Goal: Transaction & Acquisition: Purchase product/service

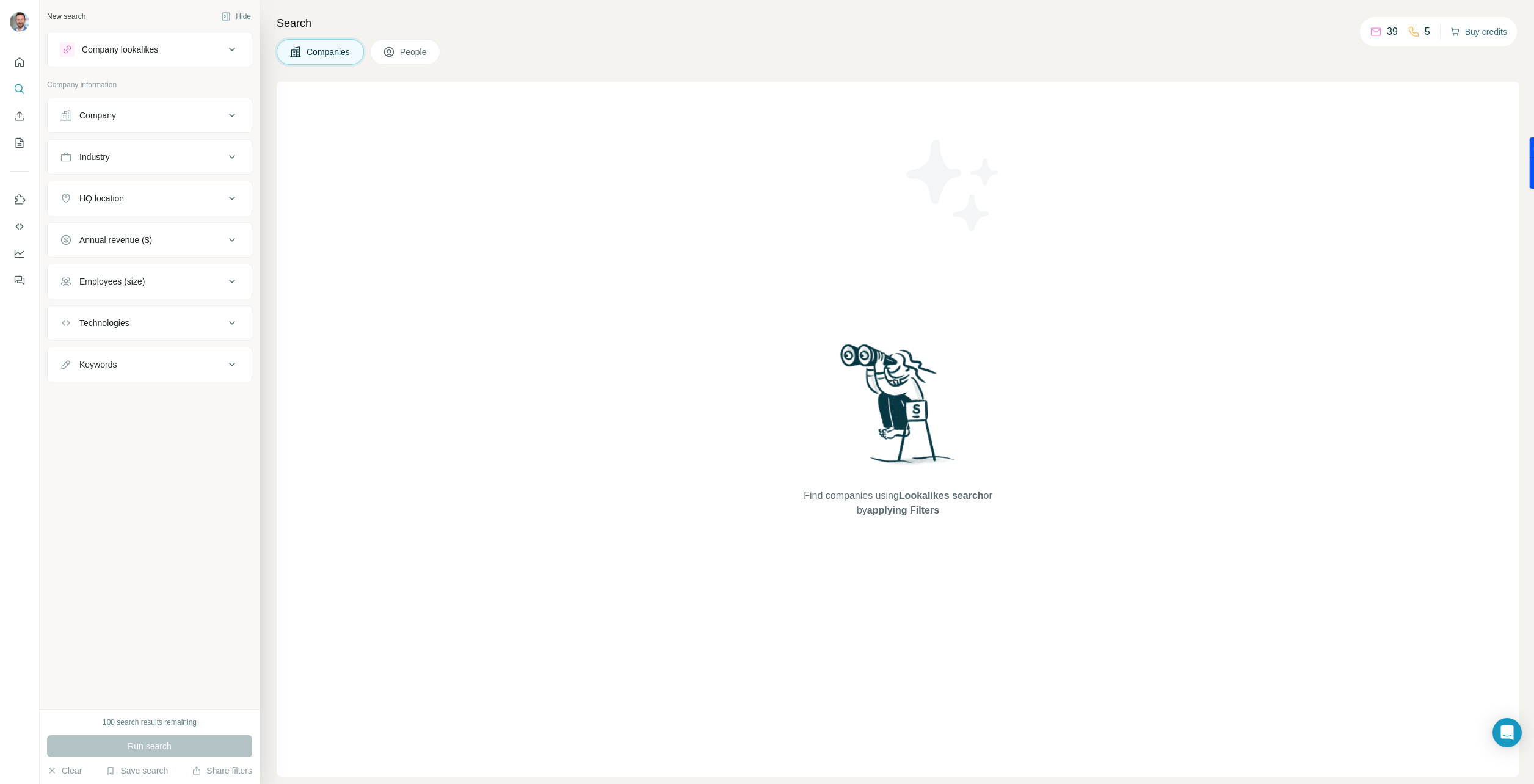
click at [1473, 29] on button "Buy credits" at bounding box center [1479, 31] width 56 height 17
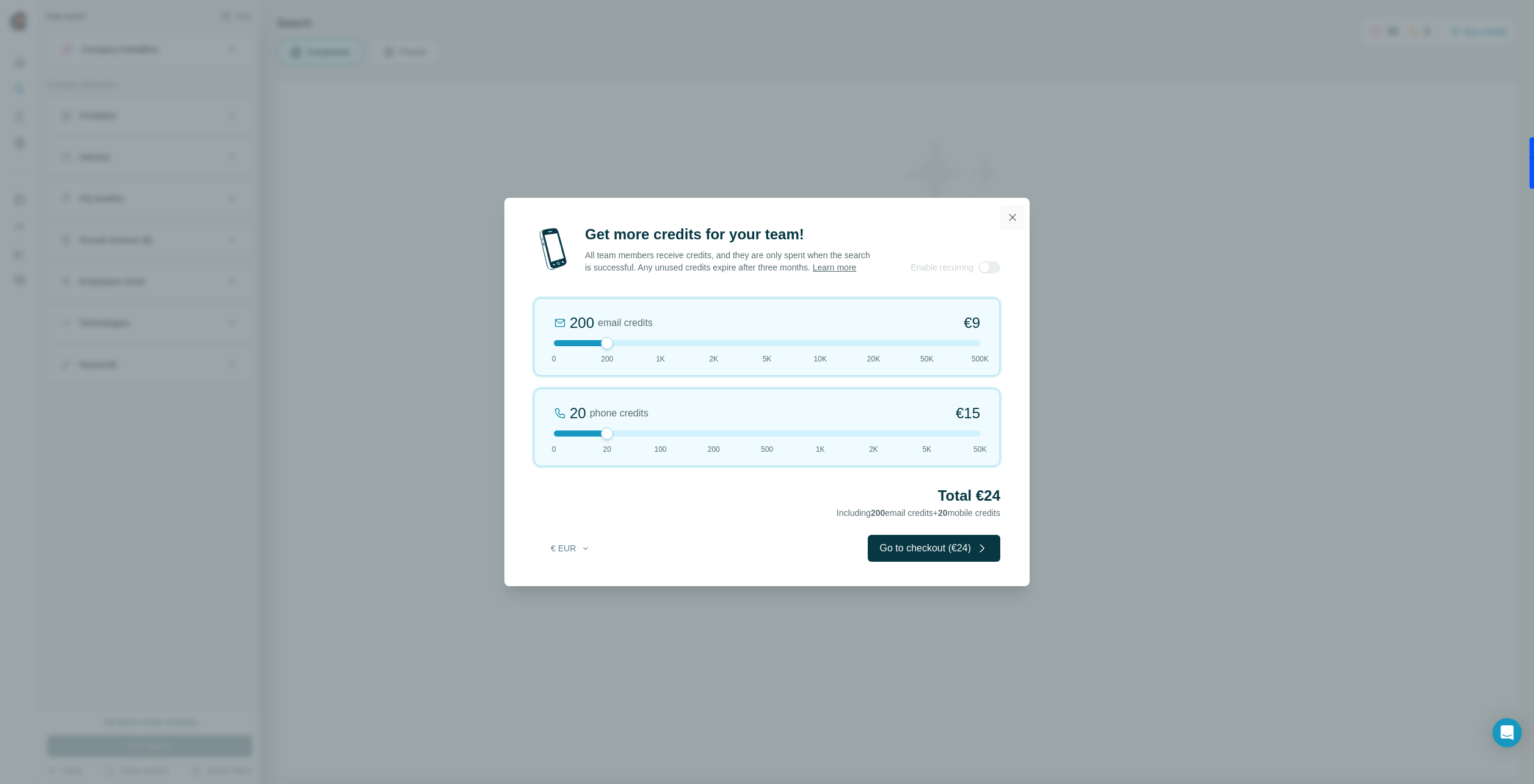
click at [1015, 211] on icon "button" at bounding box center [1013, 217] width 13 height 13
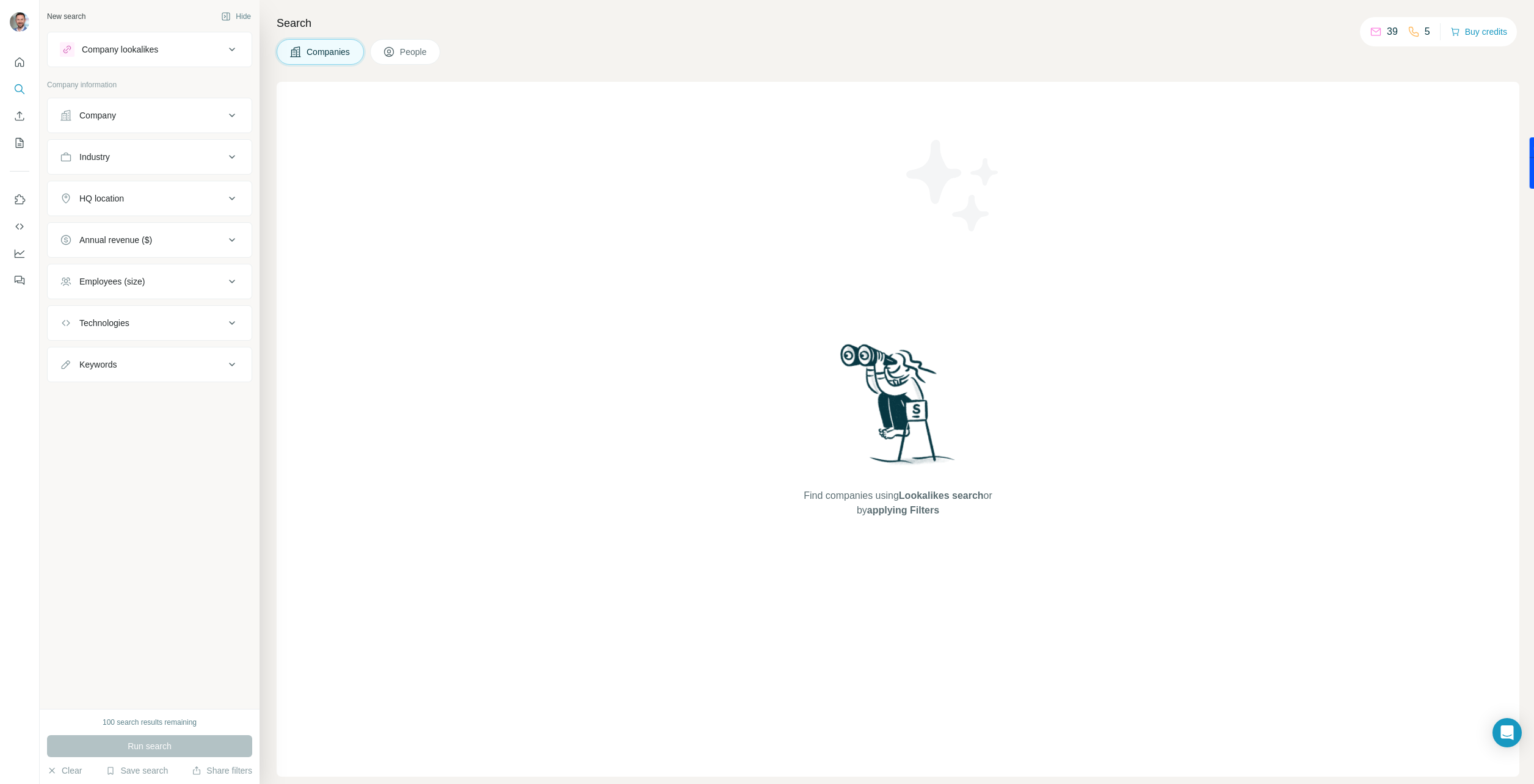
click at [158, 53] on div "Company lookalikes" at bounding box center [119, 49] width 76 height 13
click at [193, 705] on div "New search Hide Company lookalikes Company information Company Industry HQ loca…" at bounding box center [149, 354] width 220 height 709
click at [1481, 28] on button "Buy credits" at bounding box center [1479, 31] width 56 height 17
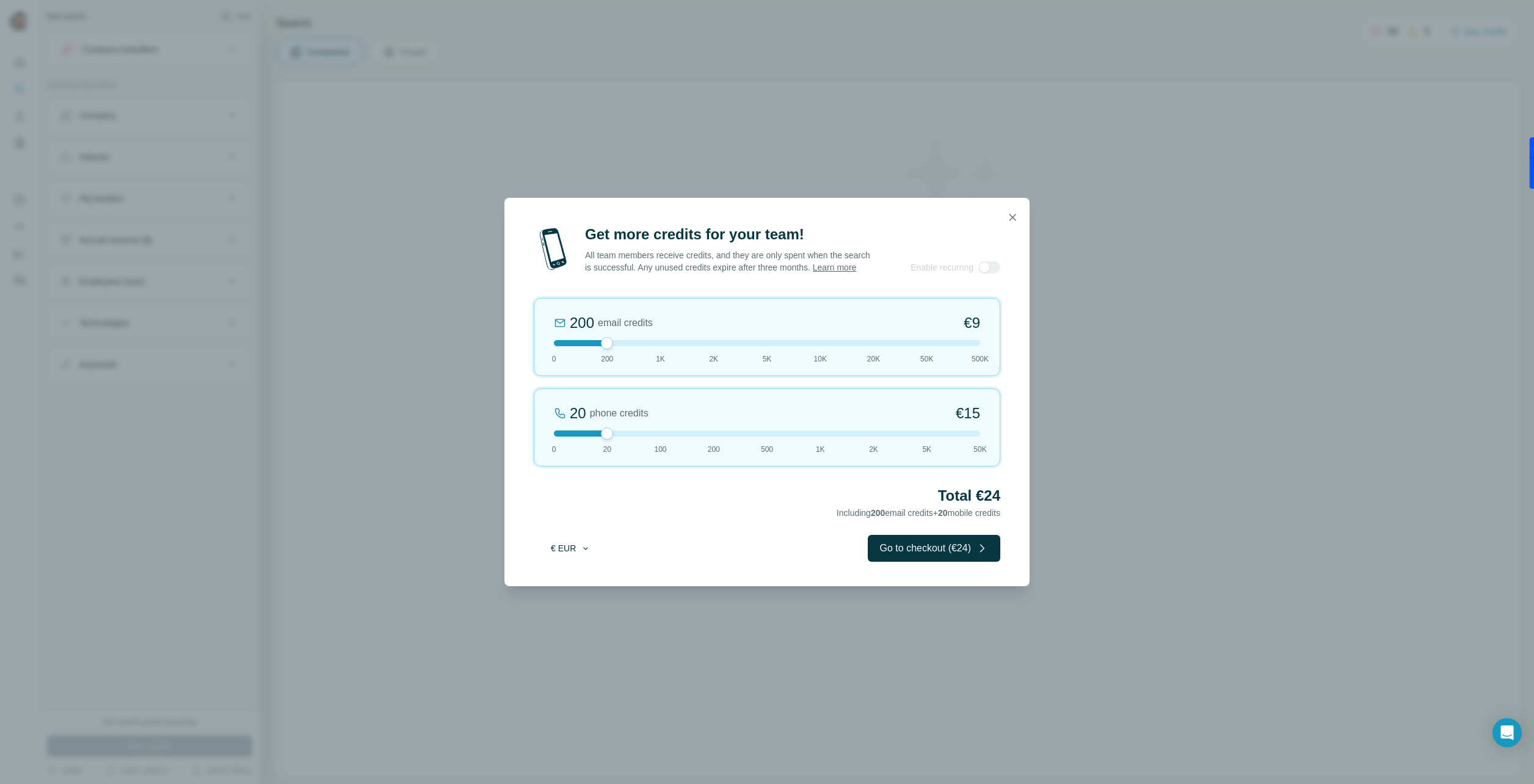
click at [572, 559] on button "€ EUR" at bounding box center [570, 548] width 56 height 22
click at [654, 505] on h2 "Total €24" at bounding box center [767, 495] width 467 height 20
click at [1010, 211] on icon "button" at bounding box center [1013, 217] width 13 height 13
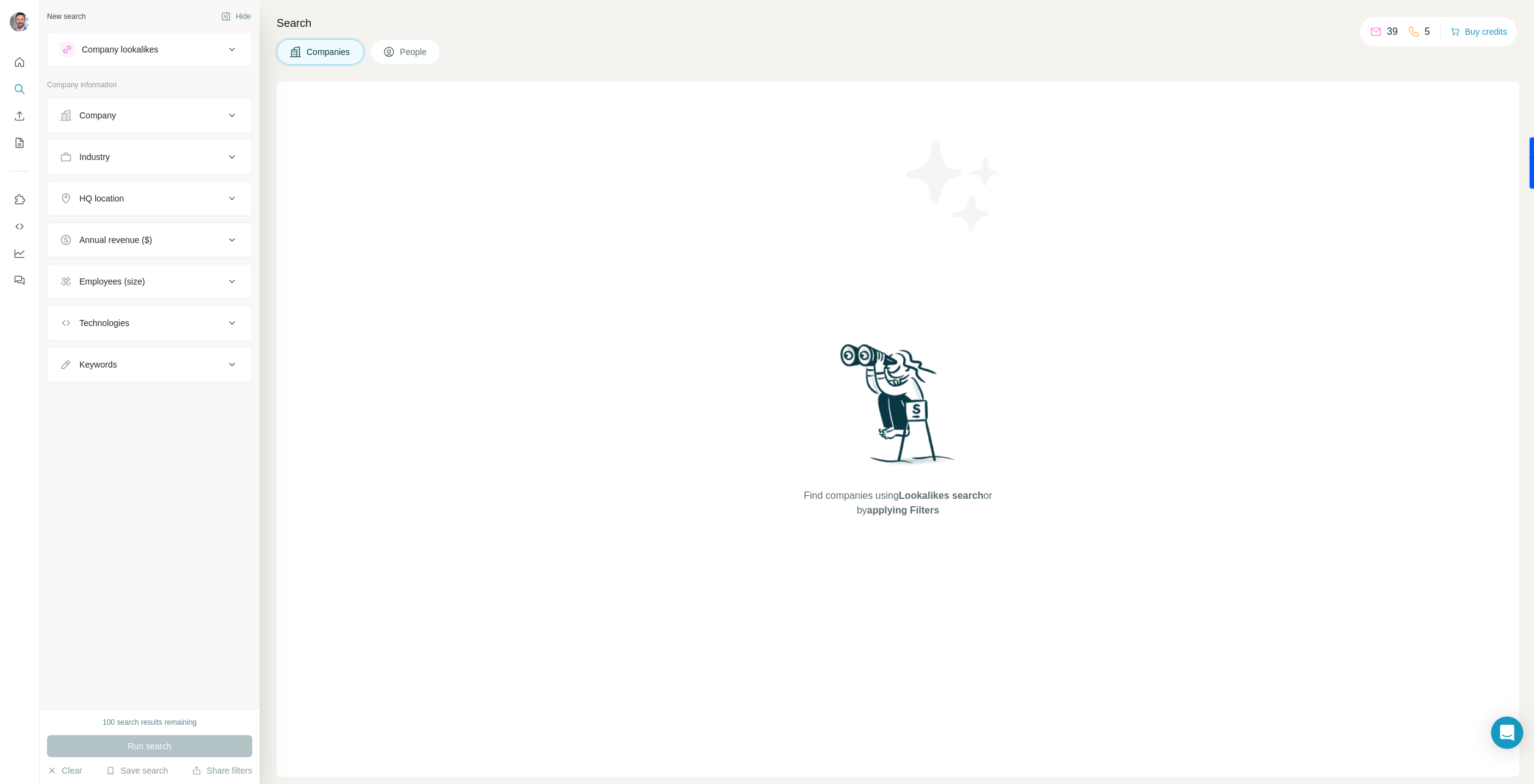
click at [1513, 732] on icon "Open Intercom Messenger" at bounding box center [1507, 732] width 14 height 16
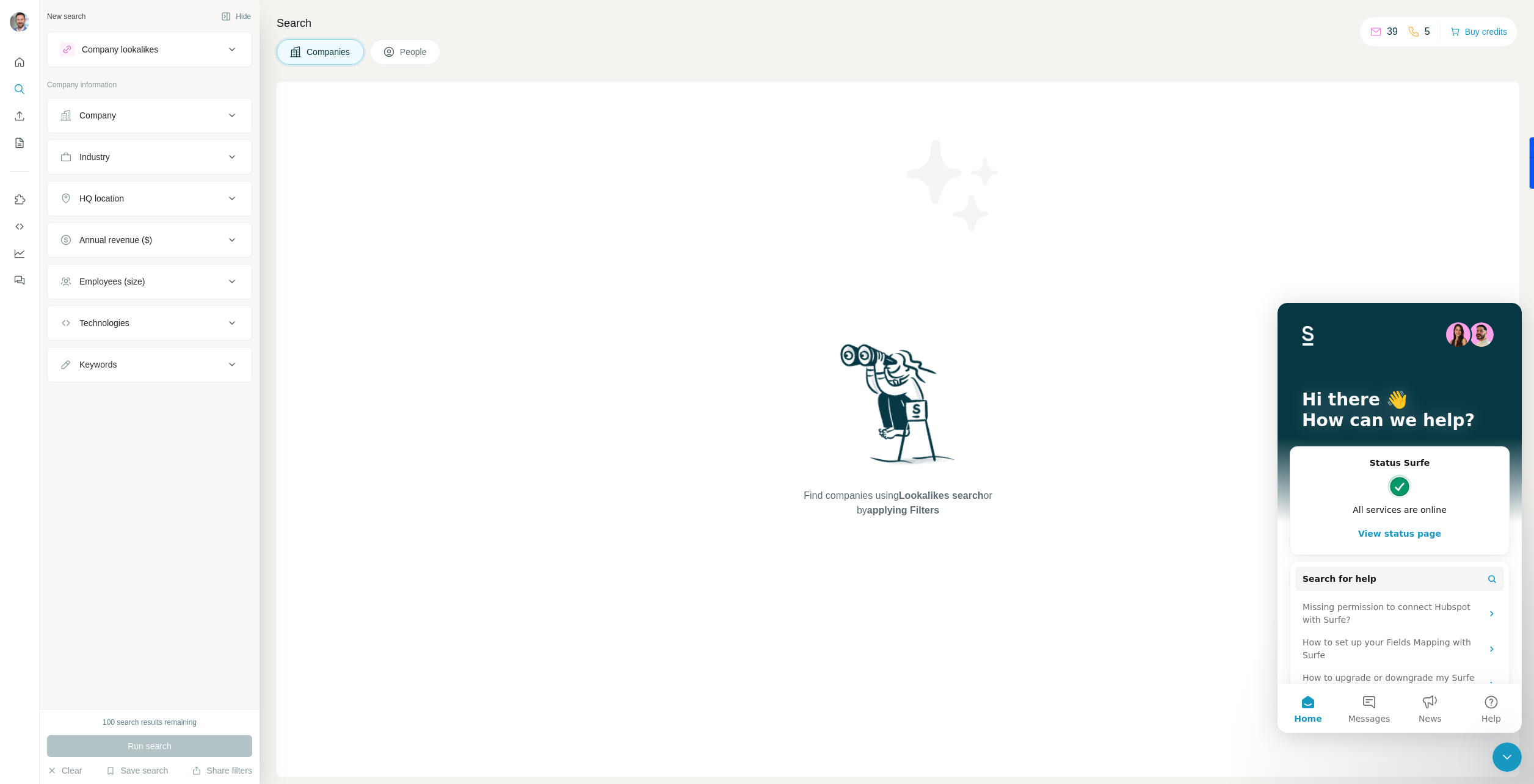
click at [1143, 443] on div "Find companies using Lookalikes search or by applying Filters" at bounding box center [897, 428] width 1242 height 695
click at [1144, 435] on div "Find companies using Lookalikes search or by applying Filters" at bounding box center [897, 428] width 1242 height 695
click at [1070, 192] on div "Find companies using Lookalikes search or by applying Filters" at bounding box center [897, 428] width 1242 height 695
click at [20, 61] on icon "Quick start" at bounding box center [20, 63] width 13 height 13
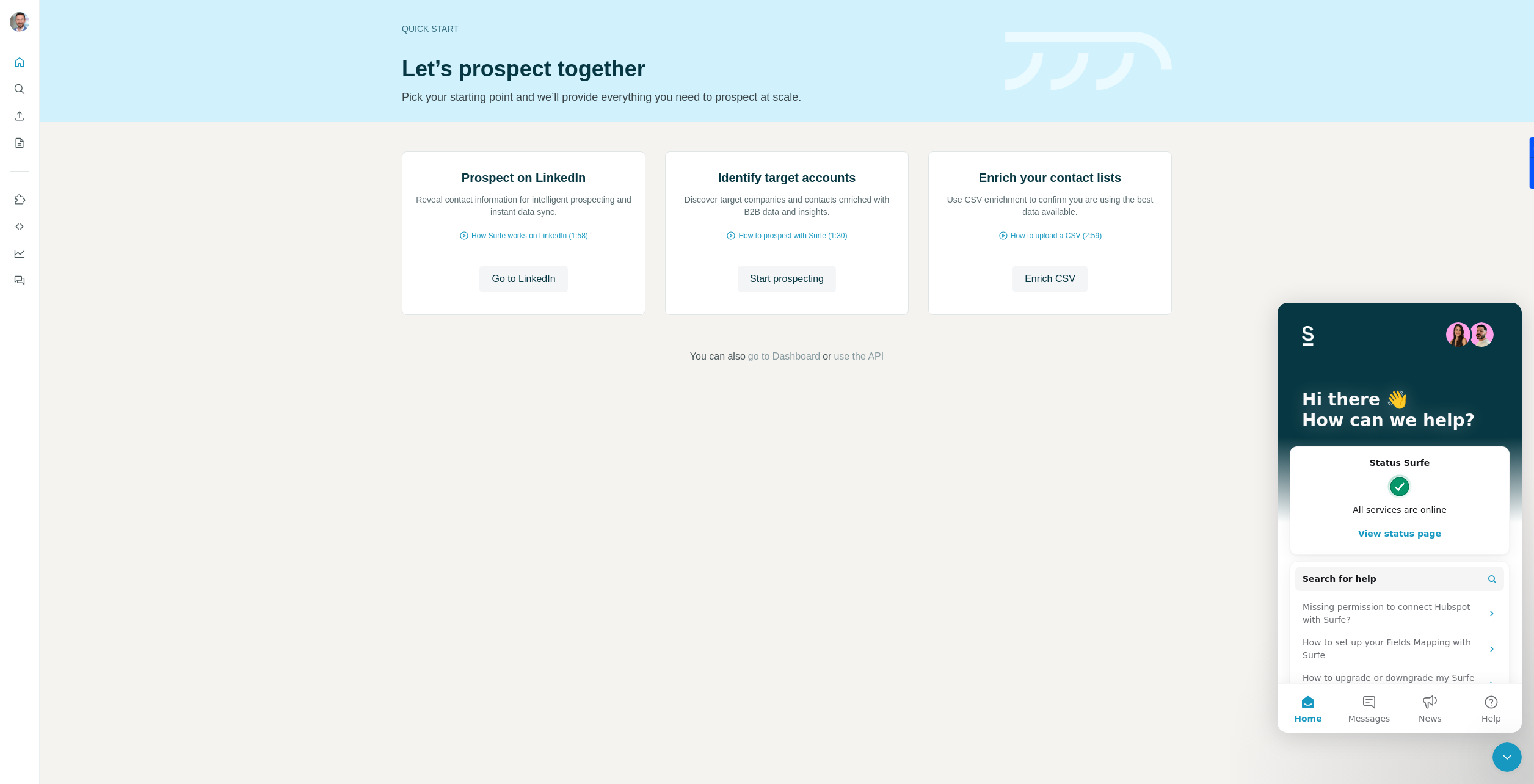
click at [1506, 756] on icon "Close Intercom Messenger" at bounding box center [1507, 756] width 14 height 14
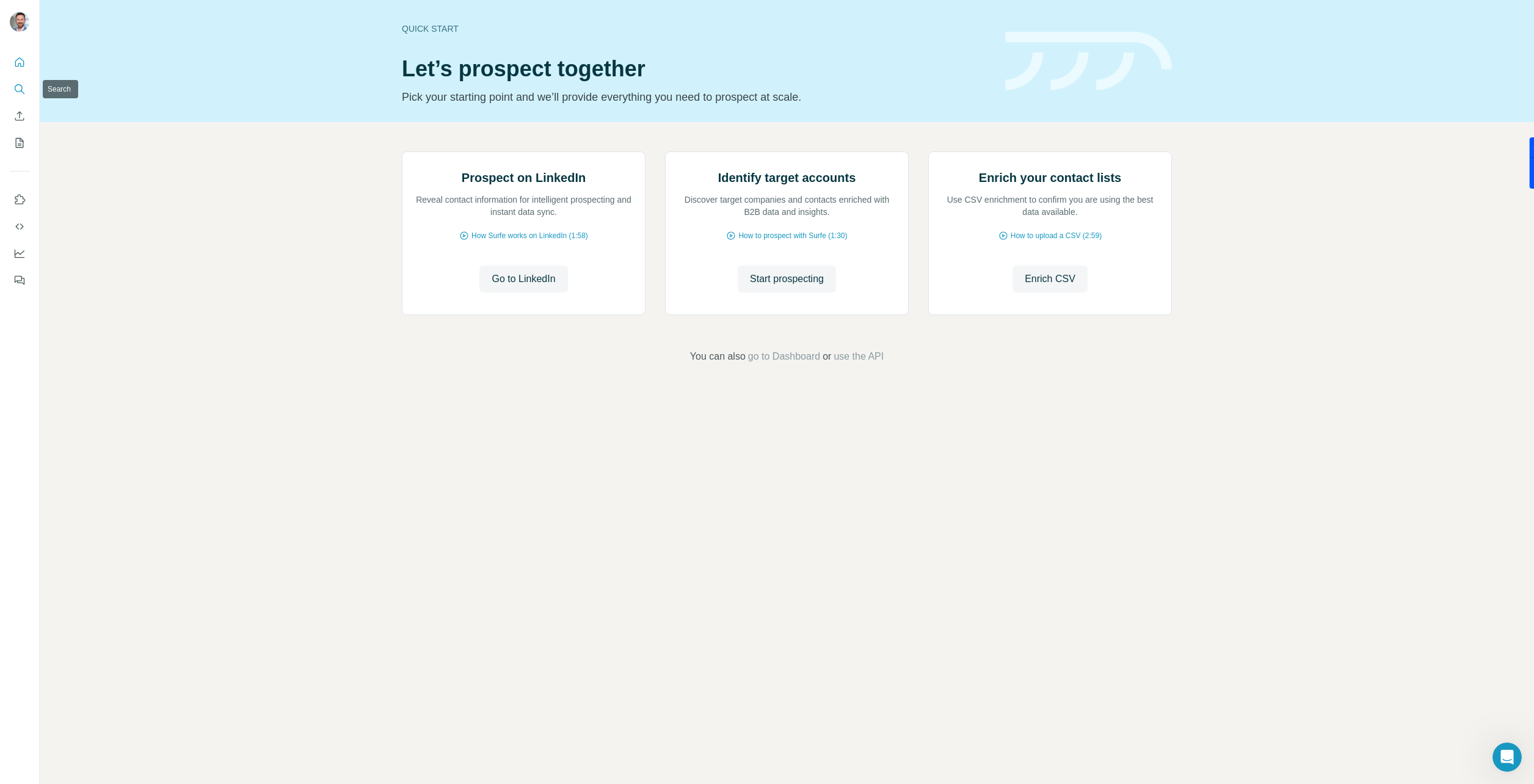
click at [21, 89] on icon "Search" at bounding box center [20, 89] width 13 height 13
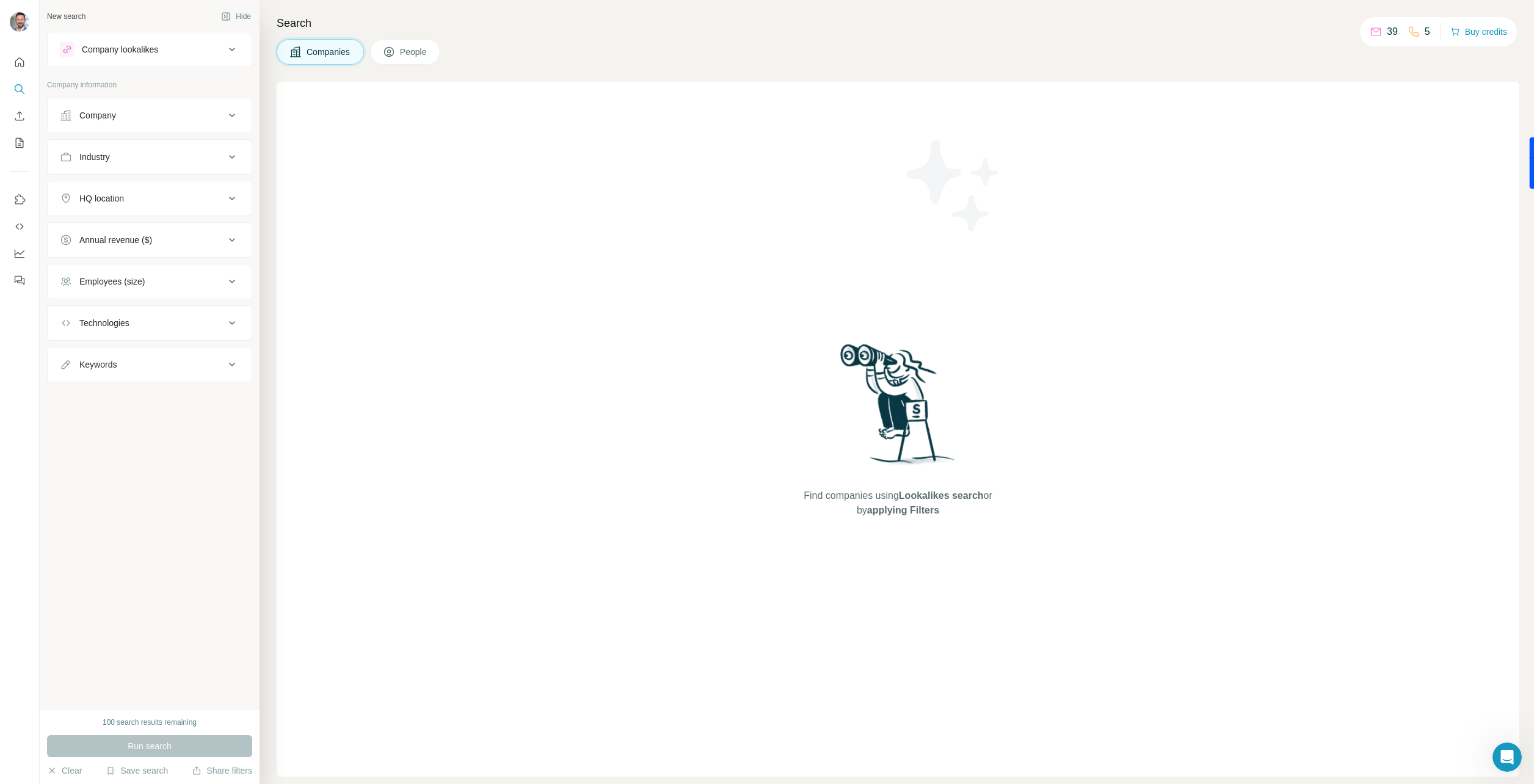
click at [134, 60] on button "Company lookalikes" at bounding box center [149, 49] width 204 height 30
click at [134, 60] on button "Company lookalikes" at bounding box center [149, 52] width 204 height 34
click at [23, 204] on icon "Use Surfe on LinkedIn" at bounding box center [21, 198] width 11 height 10
click at [1472, 34] on button "Buy credits" at bounding box center [1479, 31] width 56 height 17
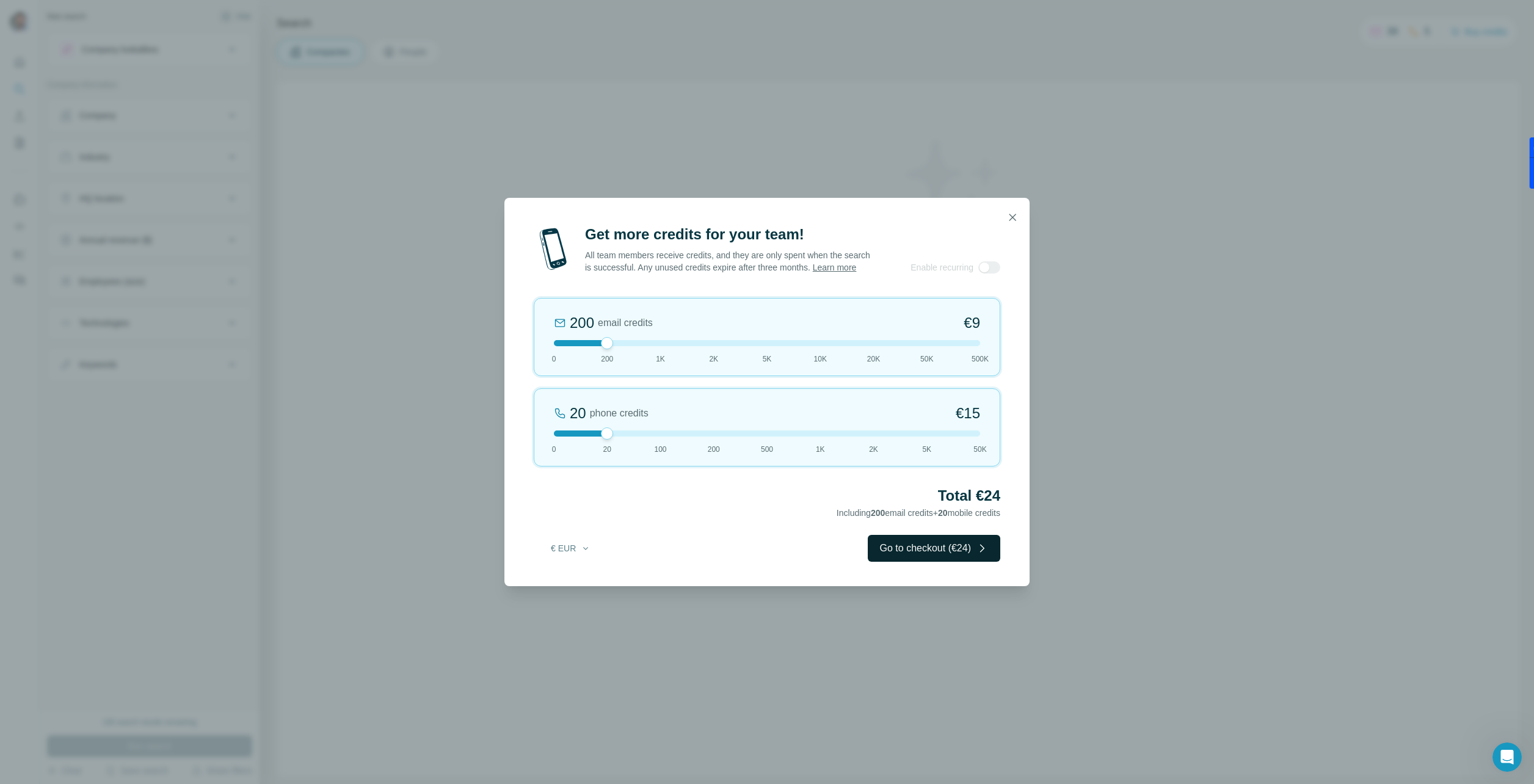
click at [898, 558] on button "Go to checkout (€24)" at bounding box center [934, 548] width 132 height 27
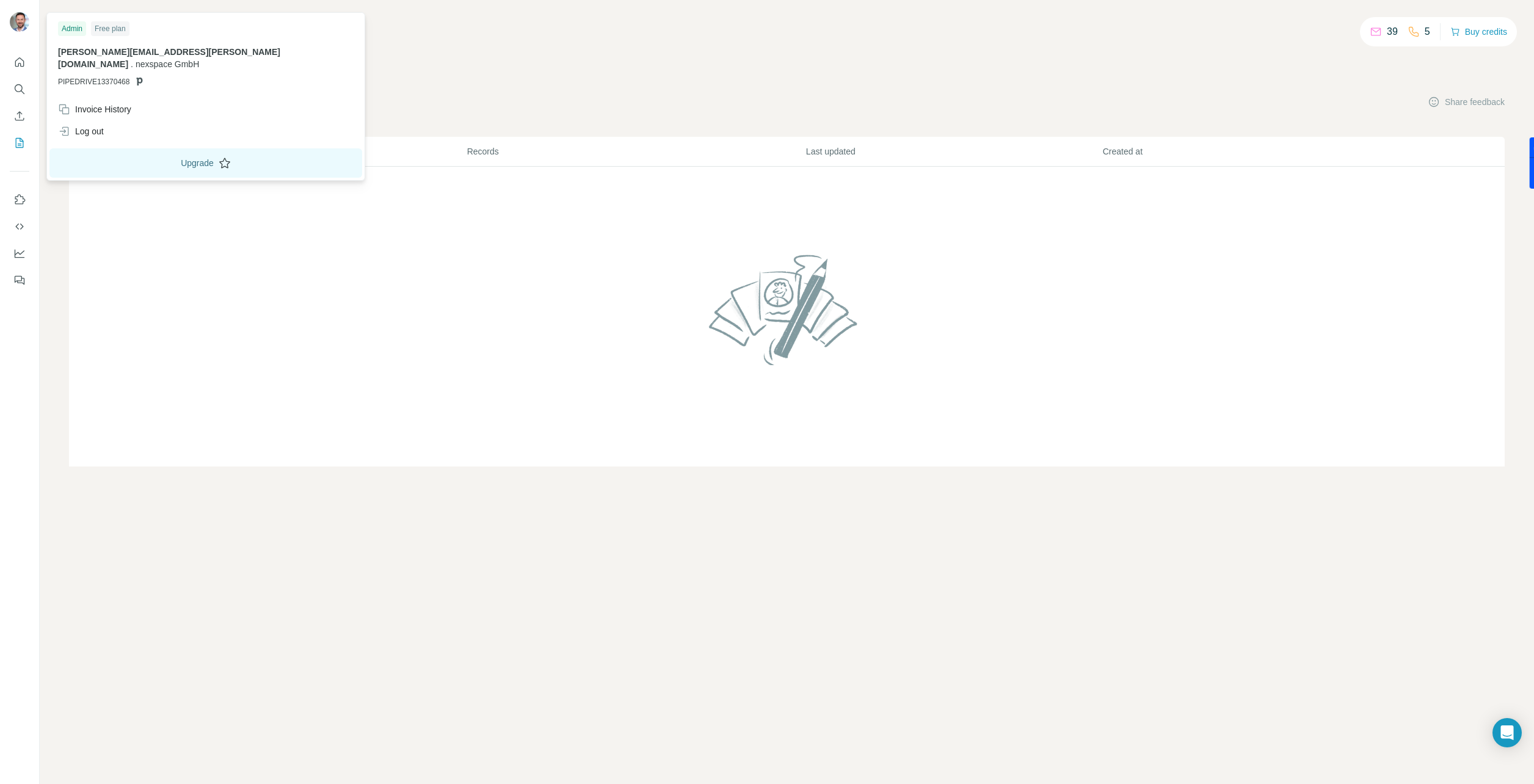
click at [118, 149] on button "Upgrade" at bounding box center [206, 163] width 313 height 30
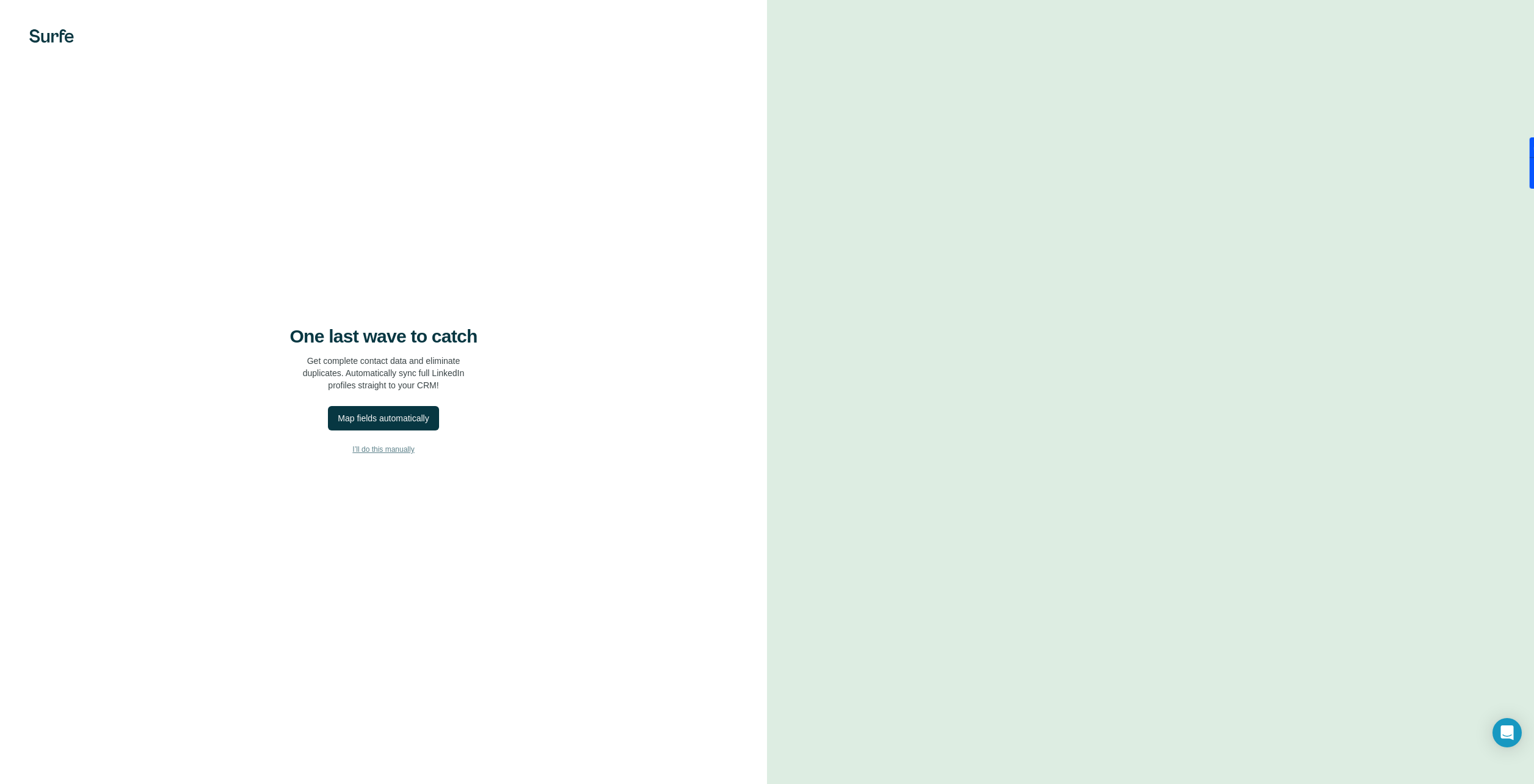
click at [370, 451] on span "I’ll do this manually" at bounding box center [383, 449] width 62 height 11
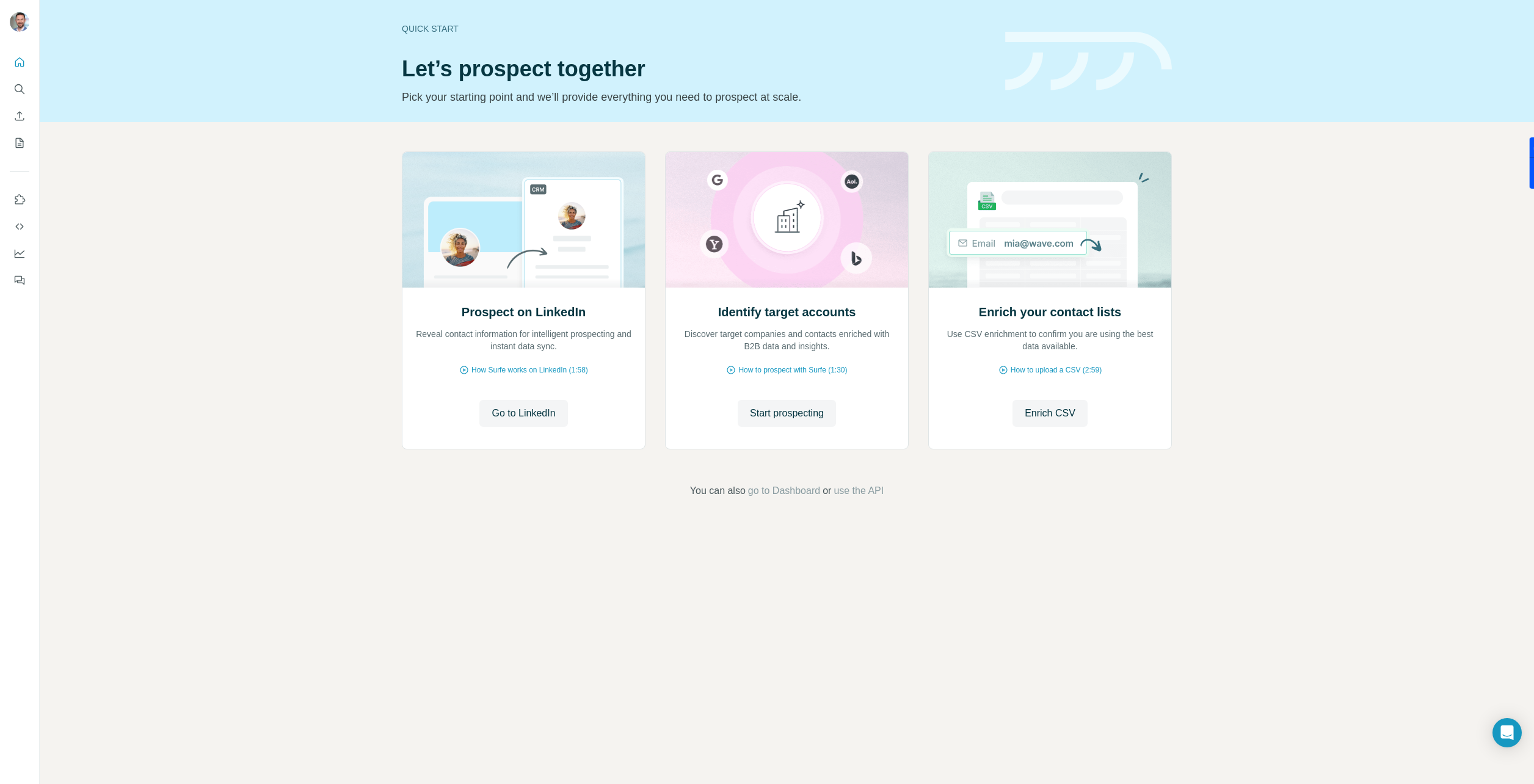
click at [1381, 176] on div "Prospect on LinkedIn Reveal contact information for intelligent prospecting and…" at bounding box center [786, 325] width 1495 height 405
